Goal: Task Accomplishment & Management: Manage account settings

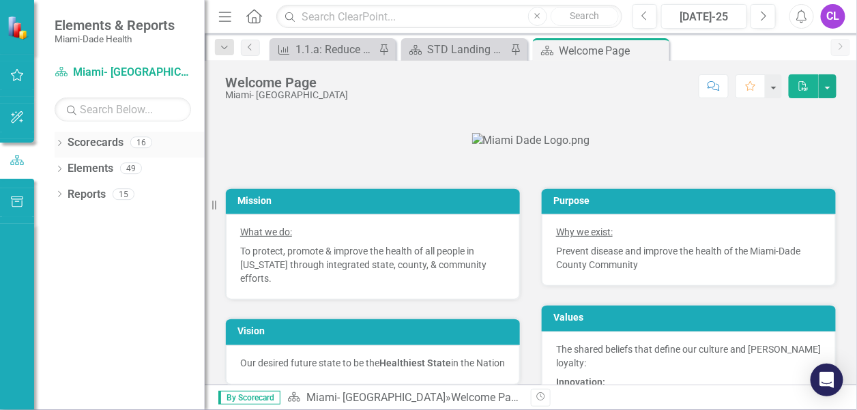
click at [60, 145] on icon "Dropdown" at bounding box center [60, 145] width 10 height 8
click at [68, 167] on icon at bounding box center [67, 168] width 3 height 7
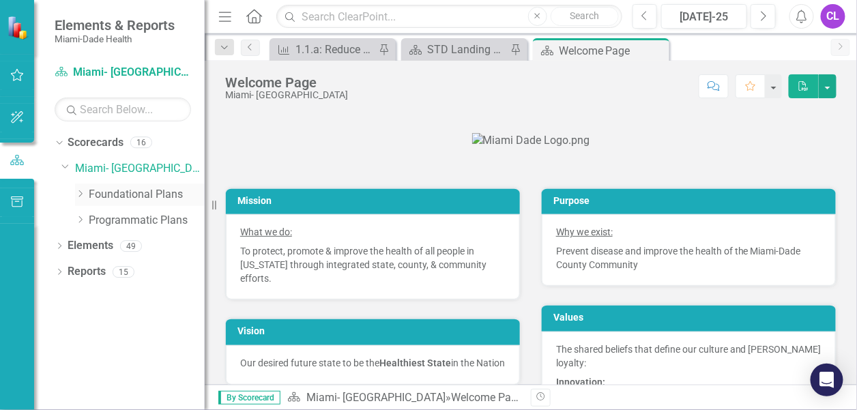
click at [123, 192] on link "Foundational Plans" at bounding box center [147, 195] width 116 height 16
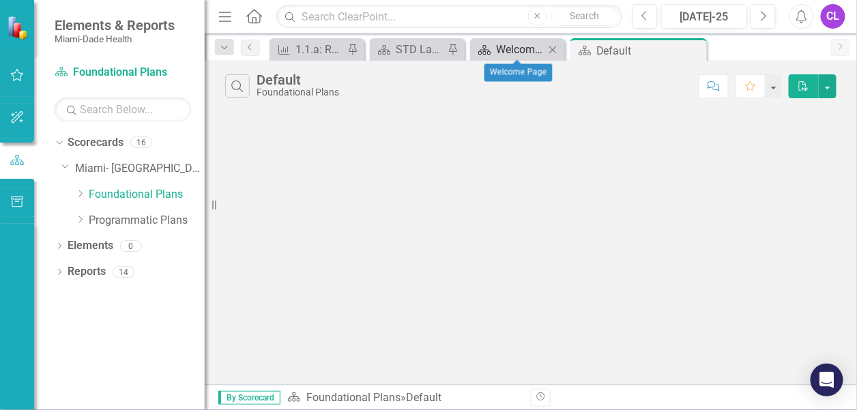
click at [515, 48] on div "Welcome Page" at bounding box center [520, 49] width 48 height 17
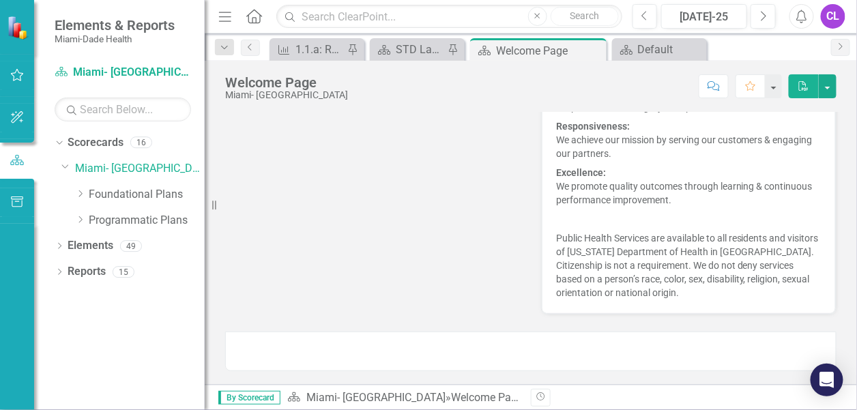
scroll to position [537, 0]
click at [396, 48] on div "STD Landing Page" at bounding box center [420, 49] width 48 height 17
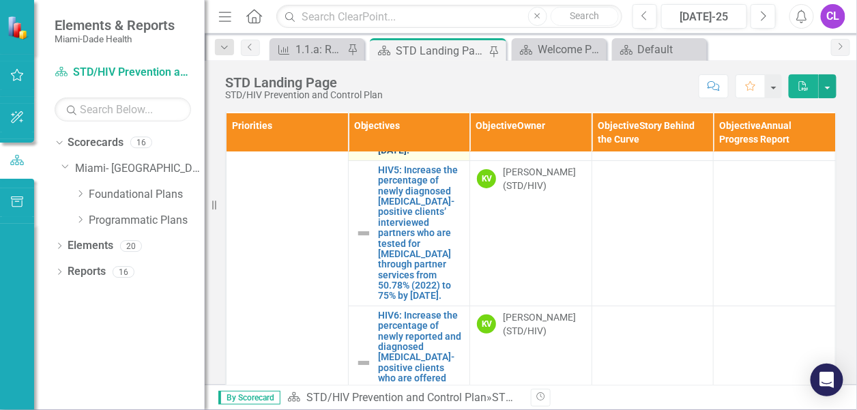
scroll to position [137, 0]
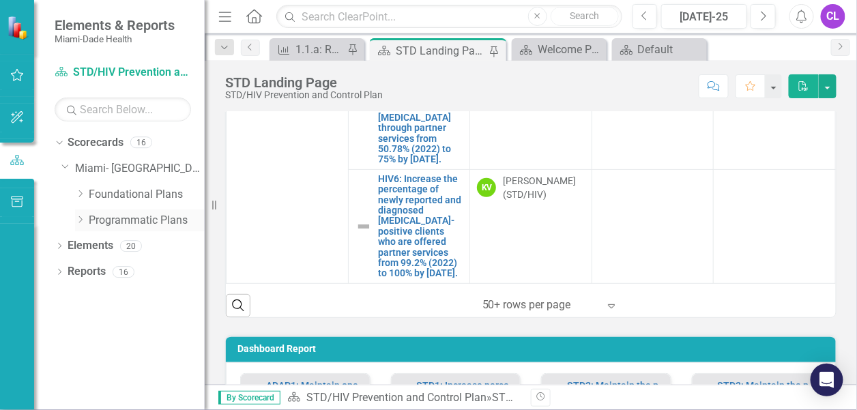
click at [117, 216] on link "Programmatic Plans" at bounding box center [147, 221] width 116 height 16
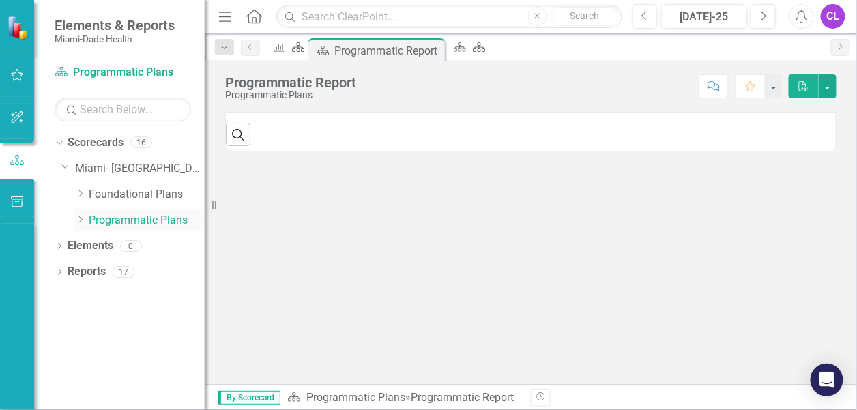
click at [79, 218] on icon "Dropdown" at bounding box center [80, 220] width 10 height 8
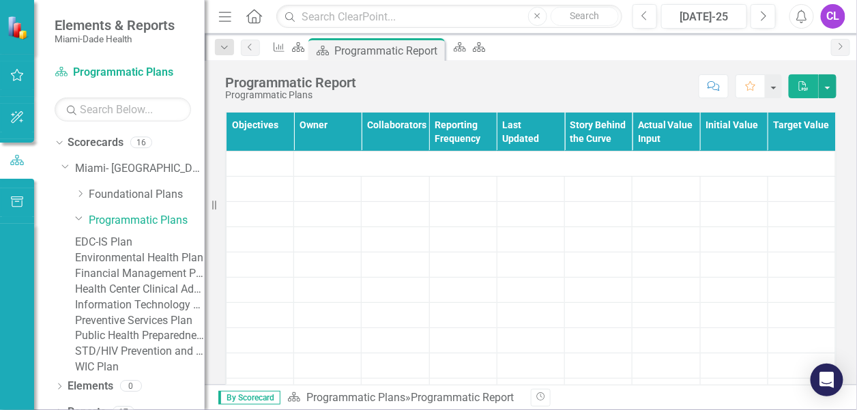
scroll to position [108, 0]
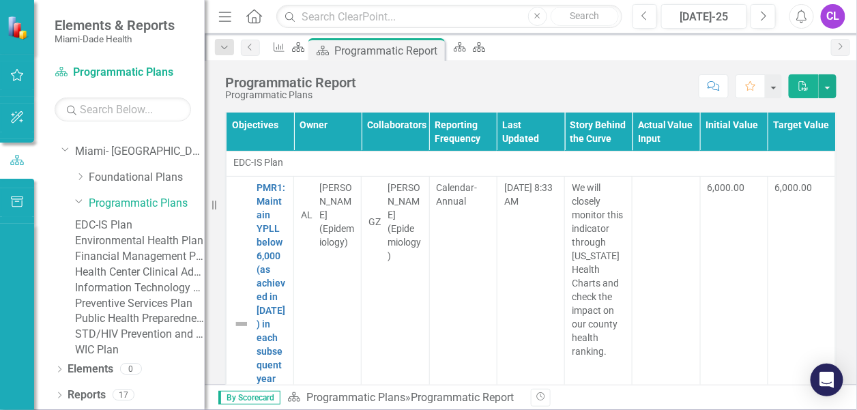
click at [149, 327] on link "STD/HIV Prevention and Control Plan" at bounding box center [140, 335] width 130 height 16
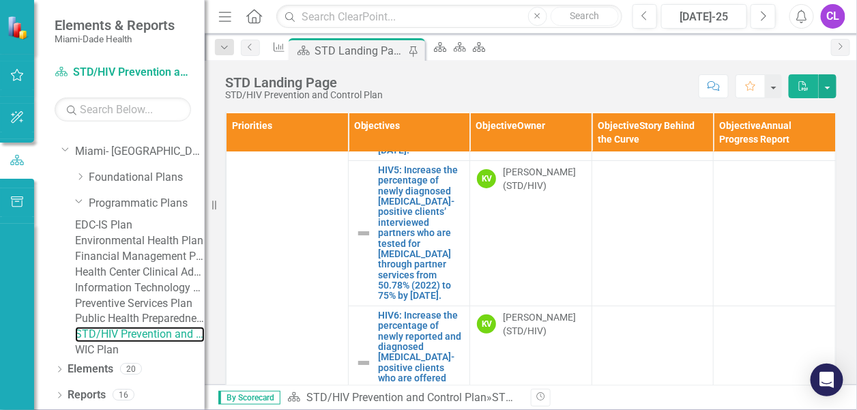
scroll to position [341, 0]
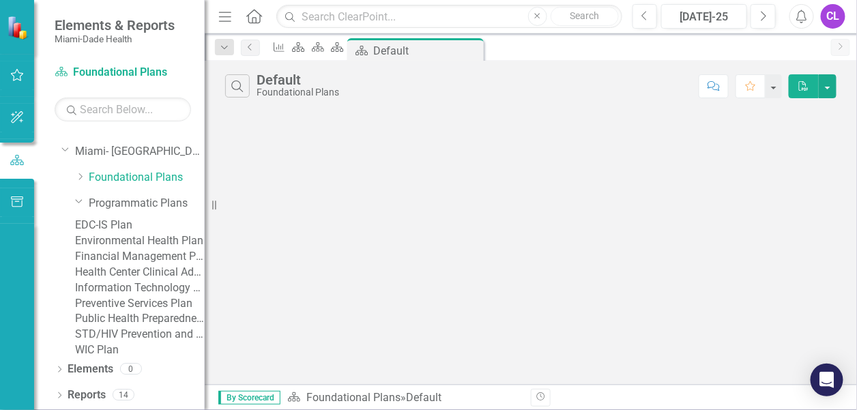
click at [130, 327] on link "STD/HIV Prevention and Control Plan" at bounding box center [140, 335] width 130 height 16
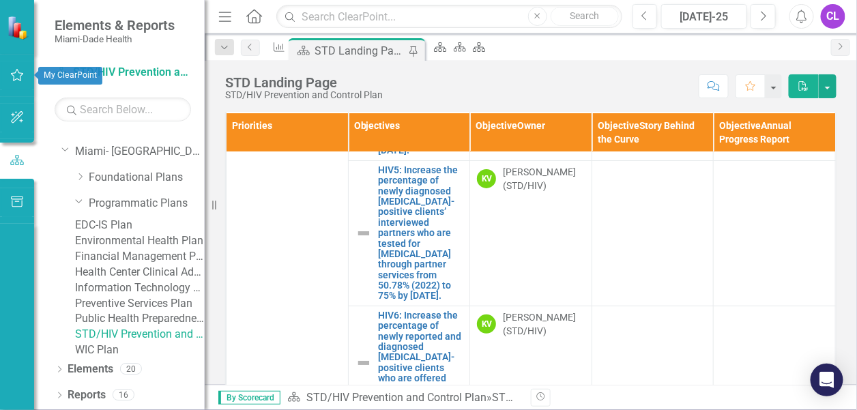
click at [15, 72] on icon "button" at bounding box center [17, 75] width 14 height 11
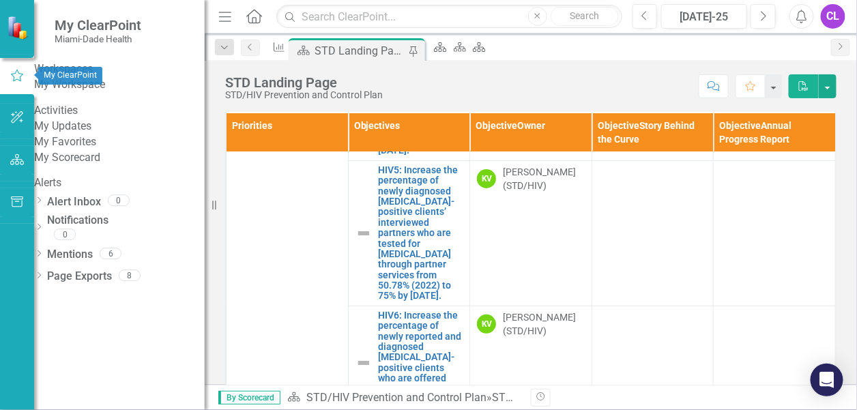
click at [83, 150] on link "My Favorites" at bounding box center [119, 142] width 171 height 16
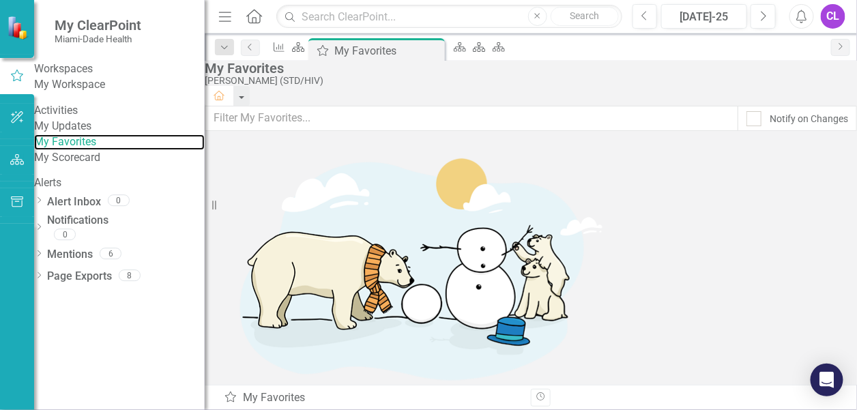
scroll to position [63, 0]
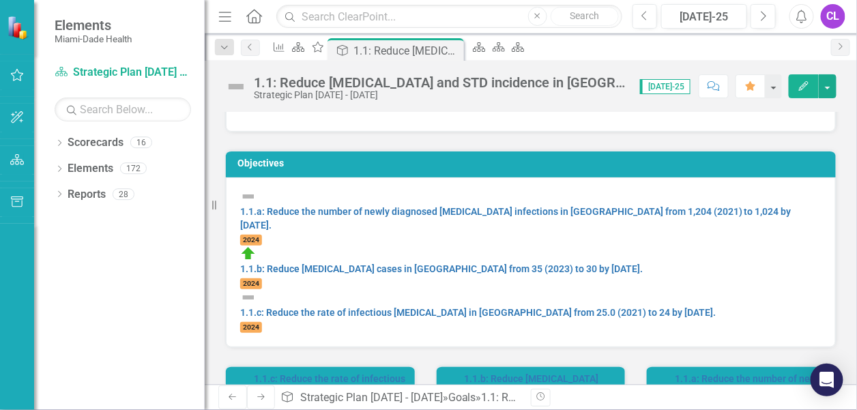
scroll to position [68, 0]
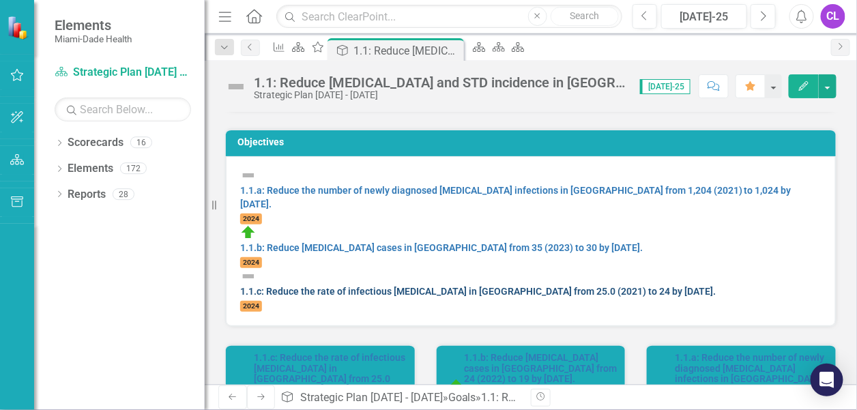
click at [716, 286] on link "1.1.c: Reduce the rate of infectious [MEDICAL_DATA] in [GEOGRAPHIC_DATA] from 2…" at bounding box center [478, 291] width 476 height 11
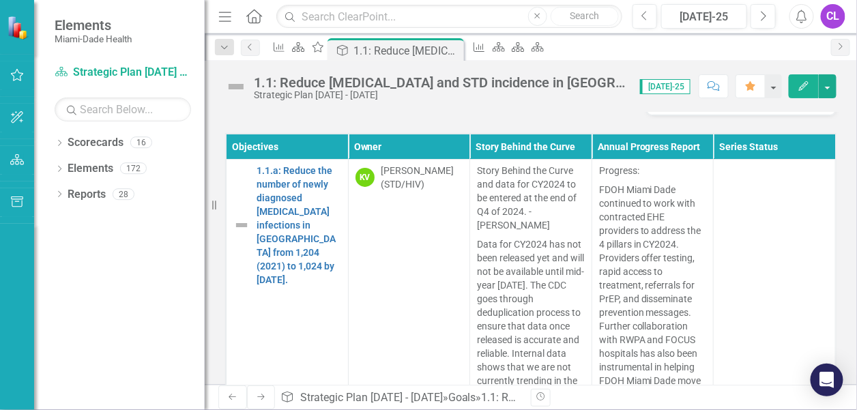
scroll to position [640, 0]
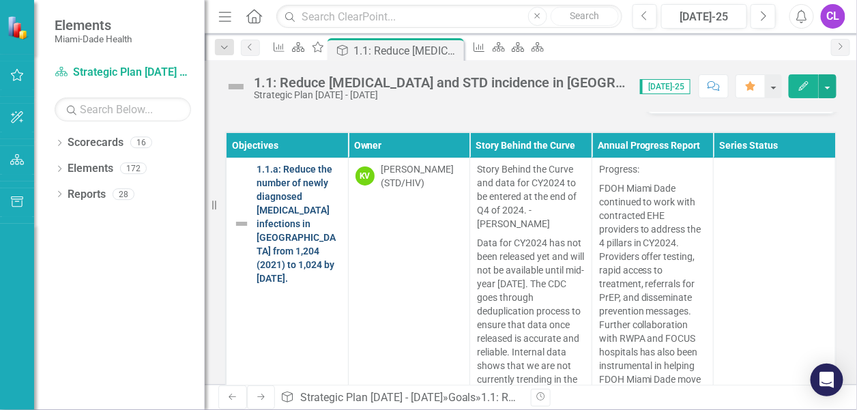
click at [290, 192] on link "1.1.a: Reduce the number of newly diagnosed [MEDICAL_DATA] infections in [GEOGR…" at bounding box center [299, 223] width 85 height 123
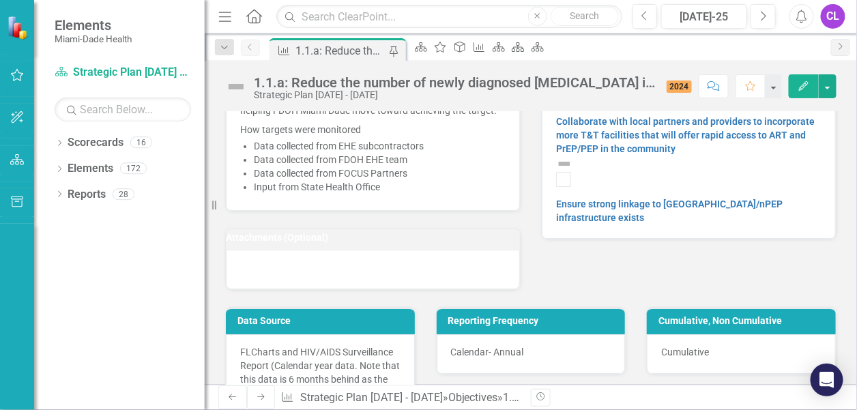
scroll to position [1638, 0]
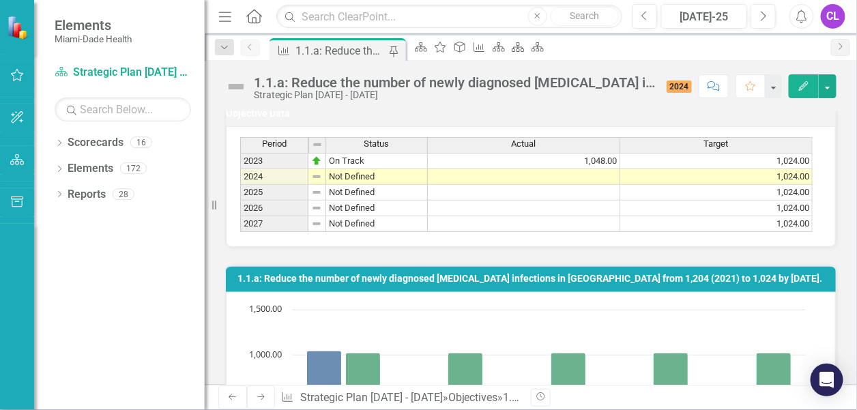
click at [790, 185] on td "1,024.00" at bounding box center [717, 177] width 192 height 16
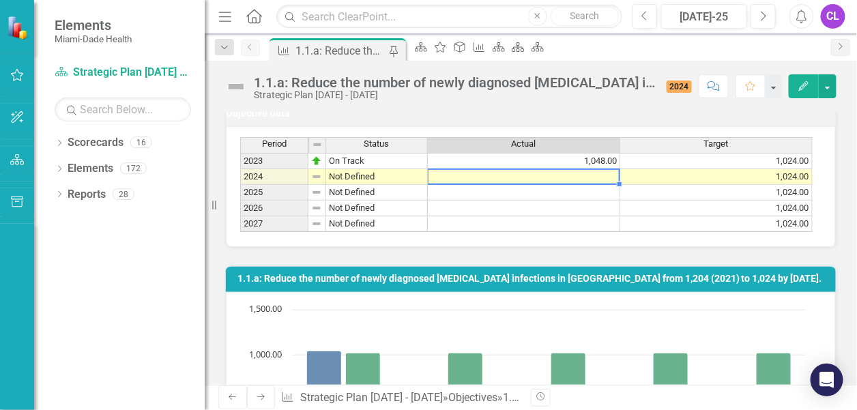
click at [592, 185] on td at bounding box center [524, 177] width 192 height 16
click at [594, 185] on td at bounding box center [524, 177] width 192 height 16
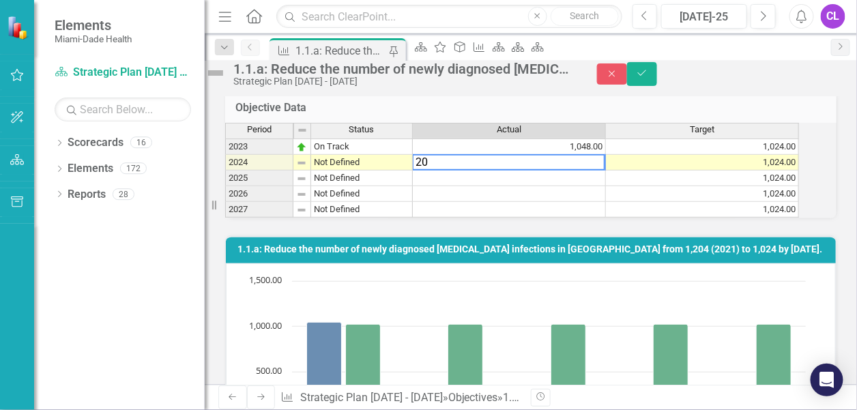
type textarea "2"
type textarea "1027"
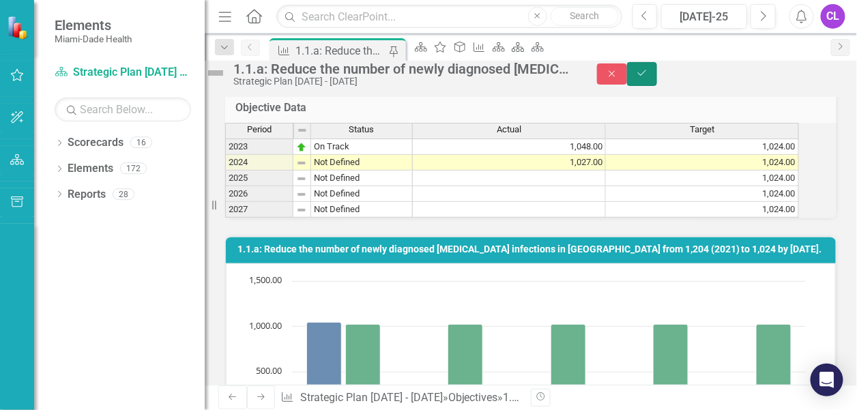
click at [657, 81] on button "Save" at bounding box center [642, 74] width 30 height 24
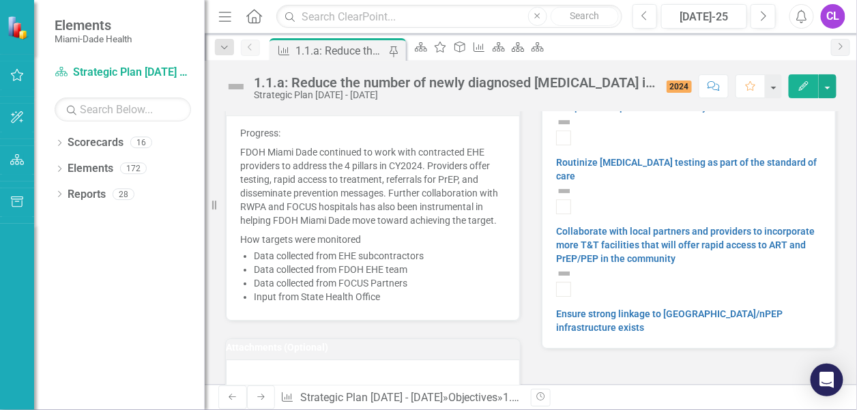
scroll to position [1160, 0]
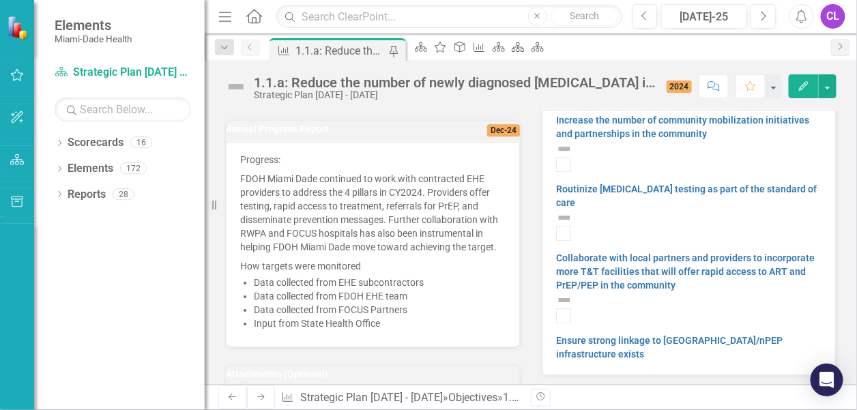
click at [372, 255] on p "FDOH Miami Dade continued to work with contracted EHE providers to address the …" at bounding box center [373, 212] width 266 height 87
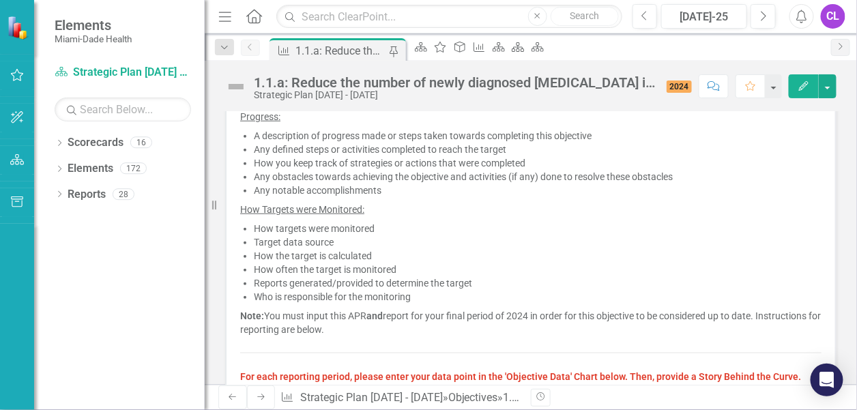
scroll to position [478, 0]
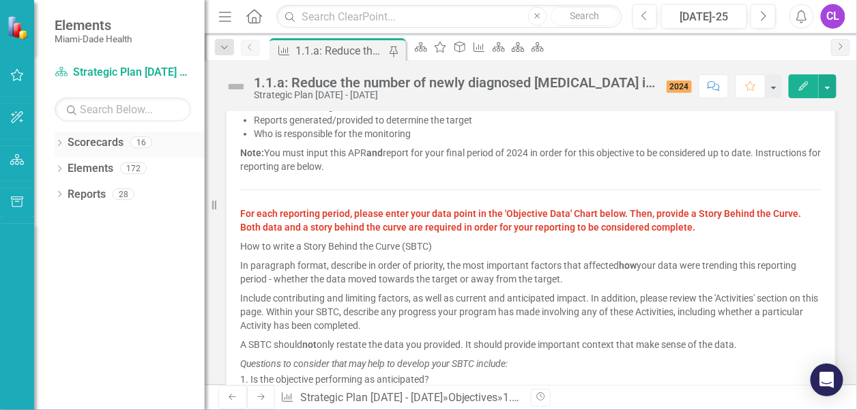
click at [60, 141] on icon "Dropdown" at bounding box center [60, 145] width 10 height 8
click at [64, 165] on icon "Dropdown" at bounding box center [66, 168] width 10 height 8
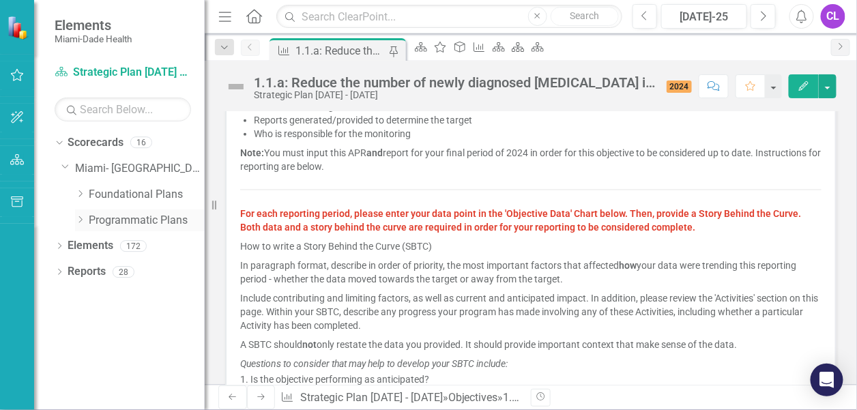
click at [79, 221] on icon "Dropdown" at bounding box center [80, 220] width 10 height 8
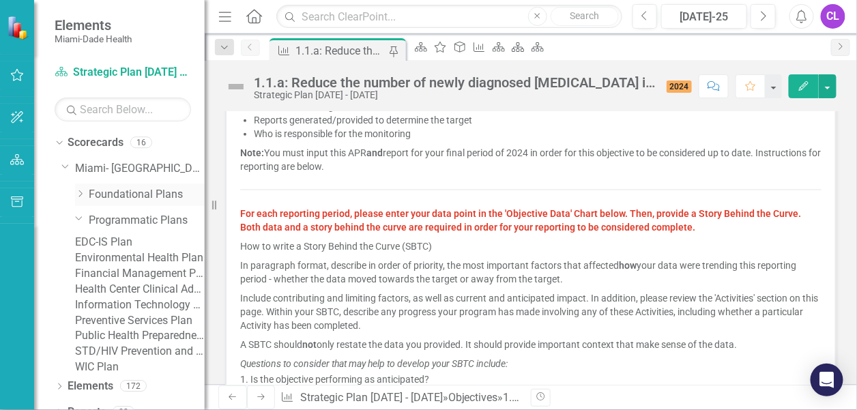
click at [77, 191] on icon "Dropdown" at bounding box center [80, 194] width 10 height 8
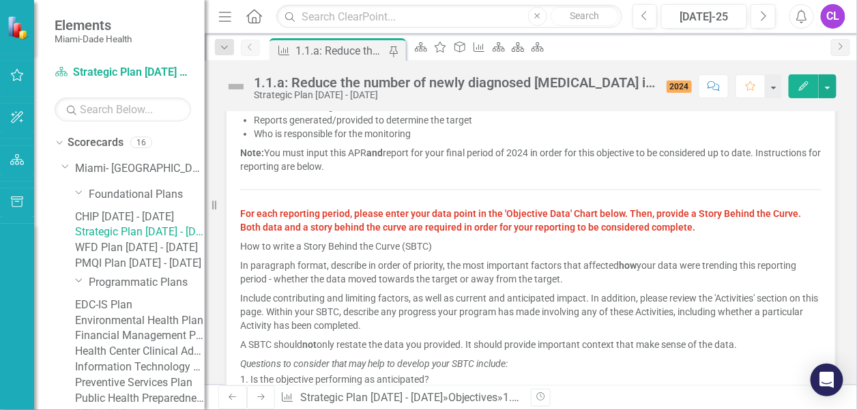
click at [131, 217] on link "CHIP [DATE] - [DATE]" at bounding box center [140, 218] width 130 height 16
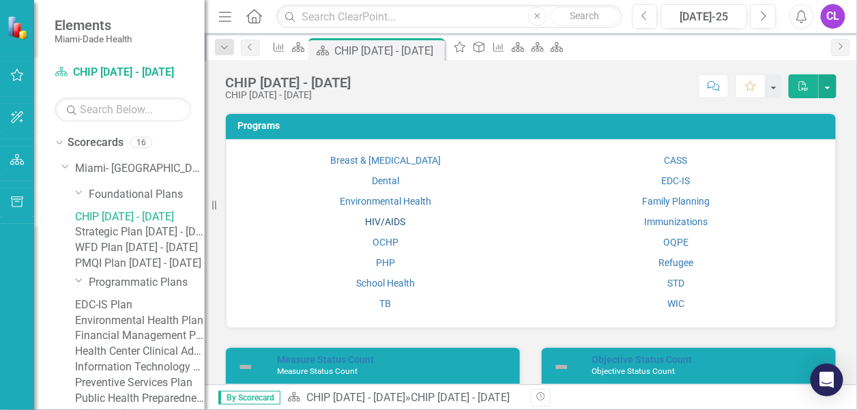
click at [371, 222] on link "HIV/AIDS" at bounding box center [385, 221] width 40 height 11
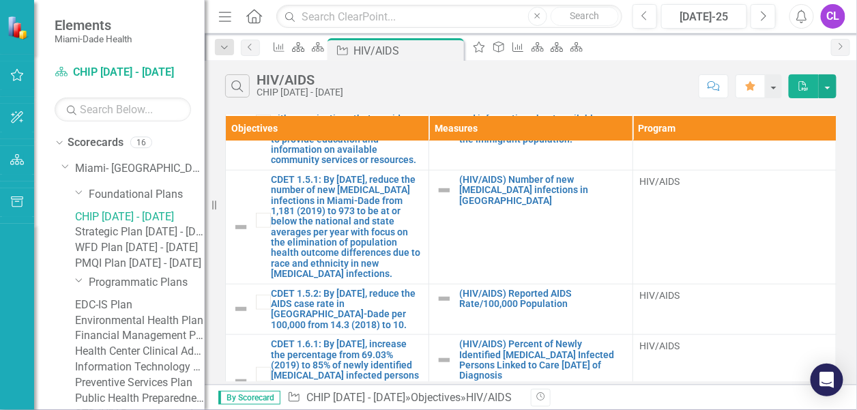
scroll to position [341, 0]
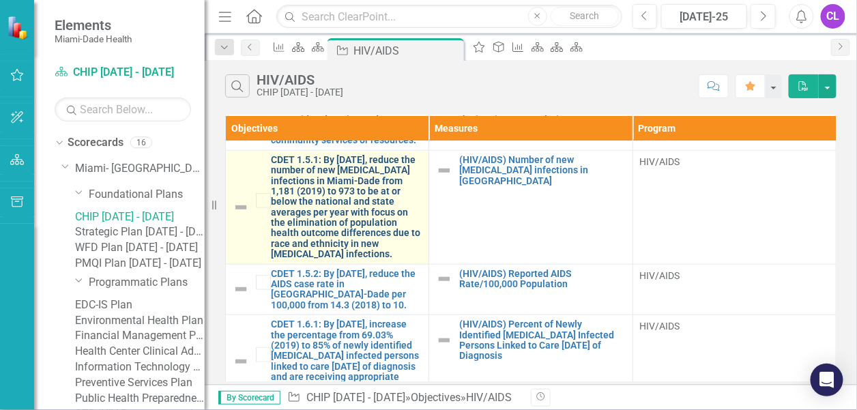
click at [348, 226] on link "CDET 1.5.1: By [DATE], reduce the number of new [MEDICAL_DATA] infections in Mi…" at bounding box center [346, 207] width 151 height 105
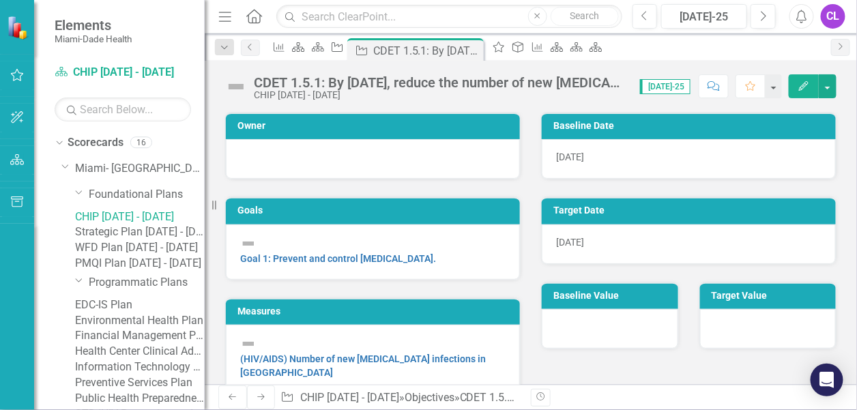
scroll to position [20, 0]
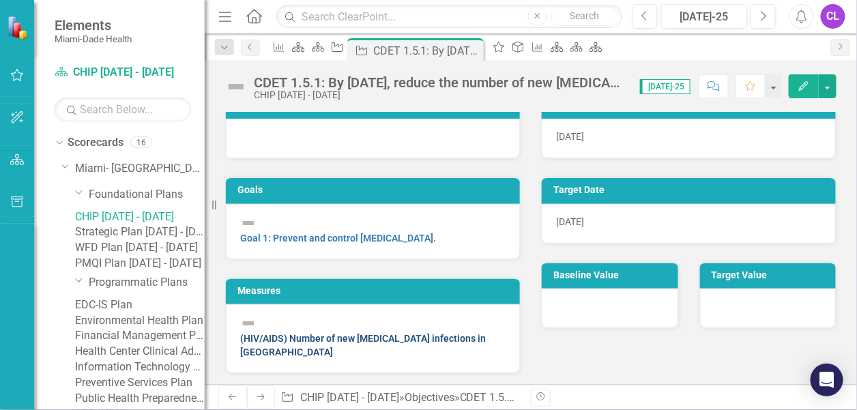
click at [396, 337] on link "(HIV/AIDS) Number of new [MEDICAL_DATA] infections in [GEOGRAPHIC_DATA]" at bounding box center [363, 345] width 246 height 25
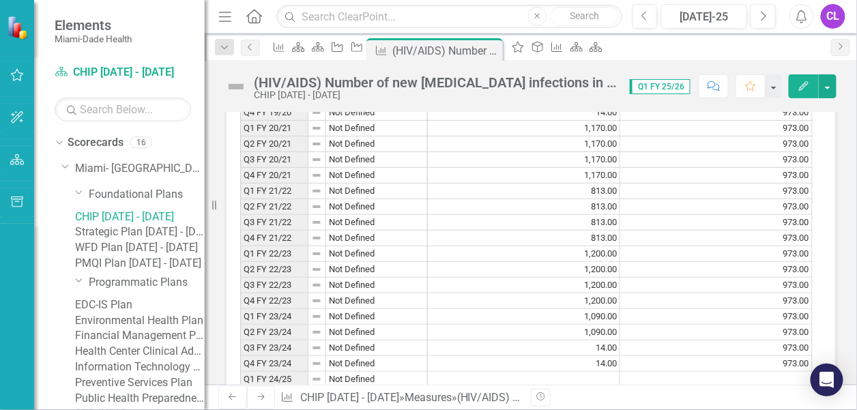
scroll to position [819, 0]
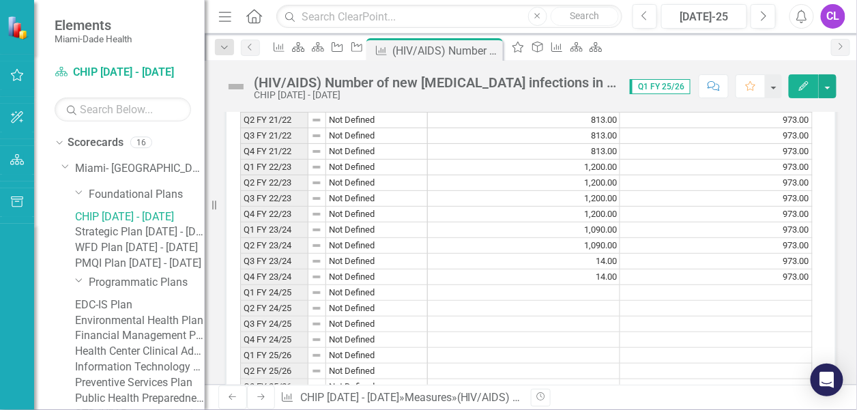
click at [605, 270] on td "14.00" at bounding box center [524, 278] width 192 height 16
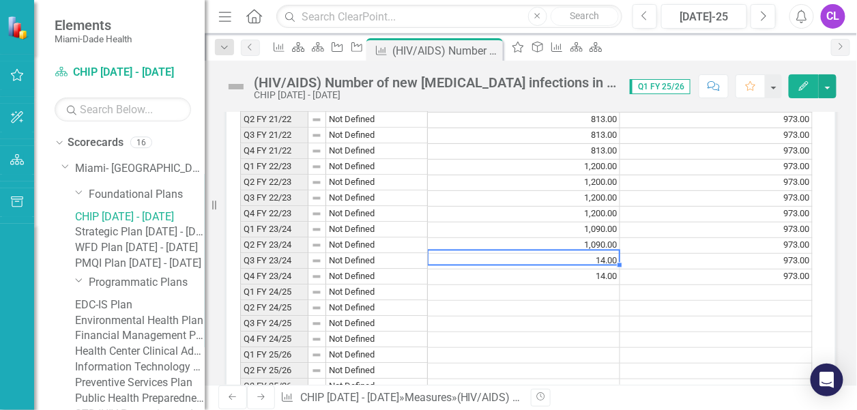
click at [580, 254] on td "14.00" at bounding box center [524, 262] width 192 height 16
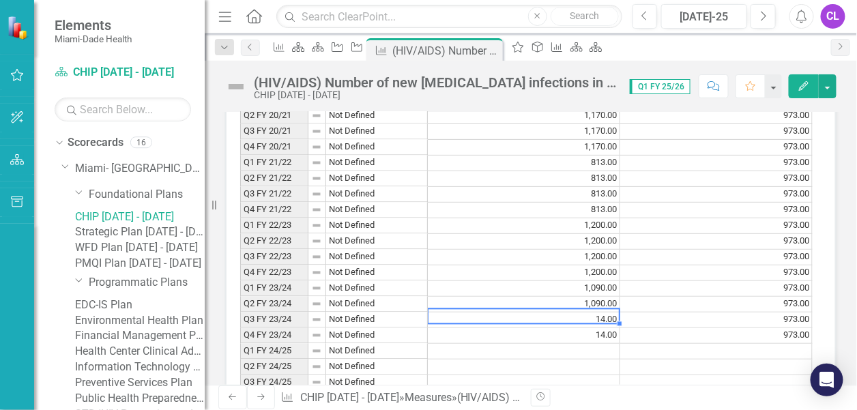
scroll to position [683, 0]
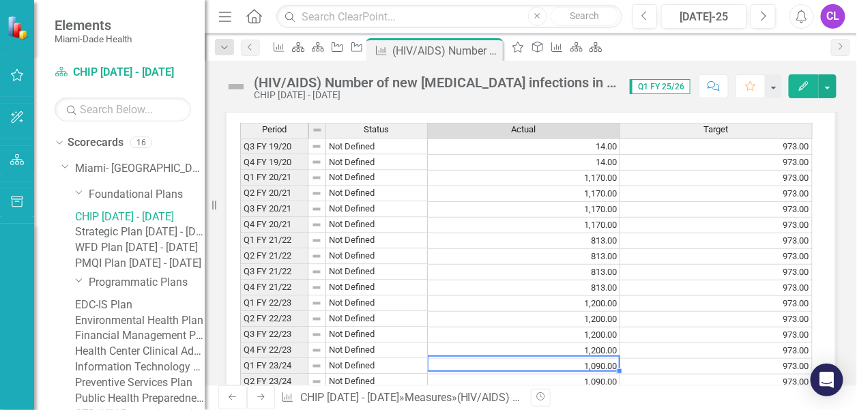
click at [603, 359] on td "1,090.00" at bounding box center [524, 367] width 192 height 16
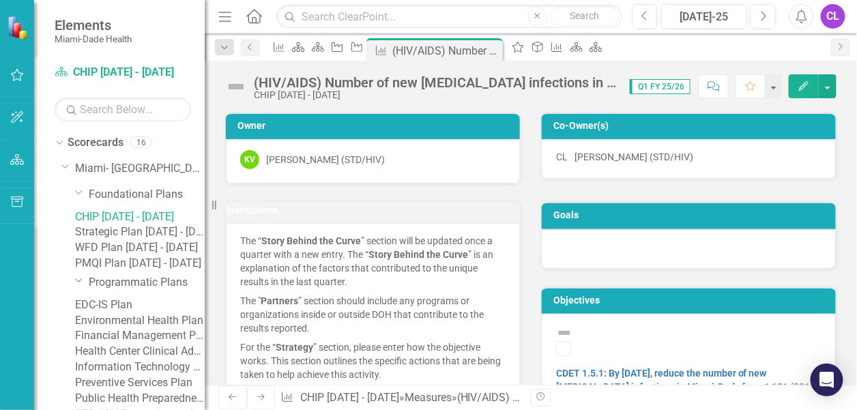
scroll to position [68, 0]
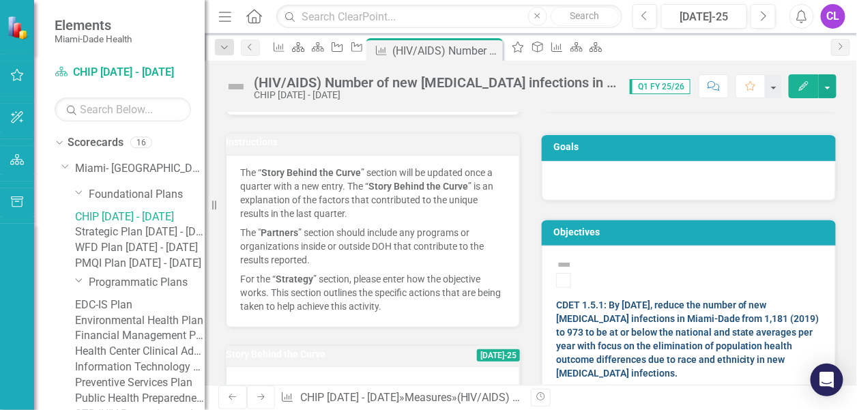
click at [674, 300] on link "CDET 1.5.1: By [DATE], reduce the number of new [MEDICAL_DATA] infections in Mi…" at bounding box center [687, 339] width 263 height 79
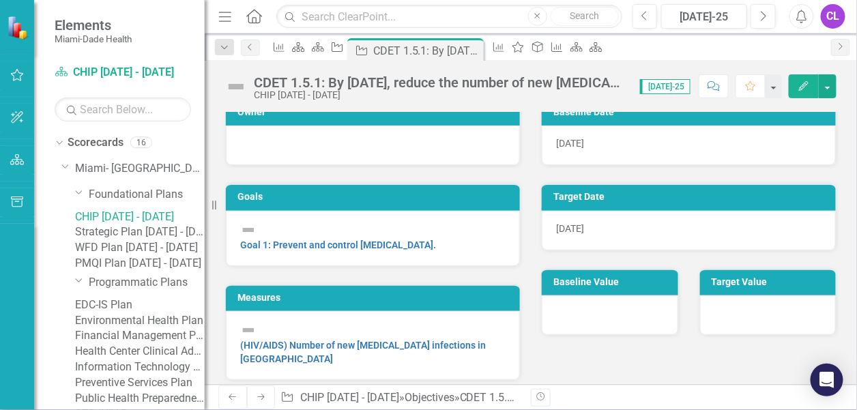
scroll to position [20, 0]
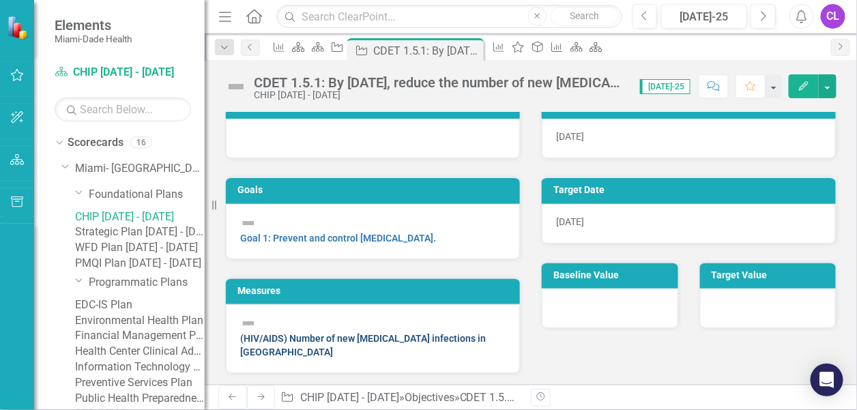
click at [385, 337] on link "(HIV/AIDS) Number of new [MEDICAL_DATA] infections in [GEOGRAPHIC_DATA]" at bounding box center [363, 345] width 246 height 25
